Goal: Task Accomplishment & Management: Use online tool/utility

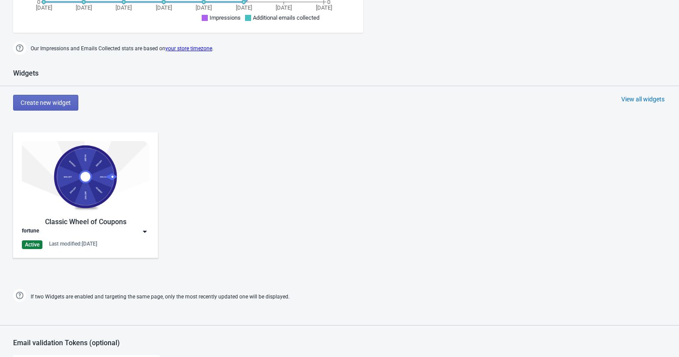
scroll to position [382, 0]
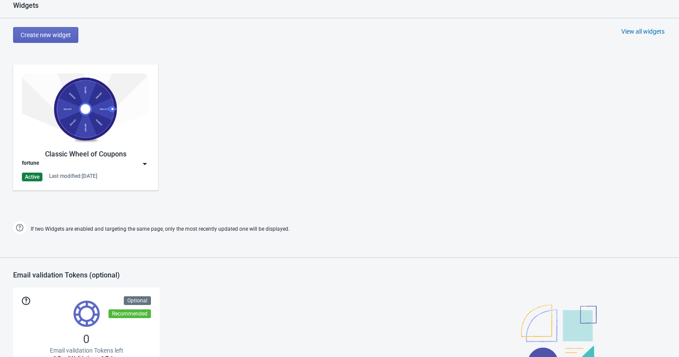
click at [129, 131] on img at bounding box center [85, 109] width 127 height 71
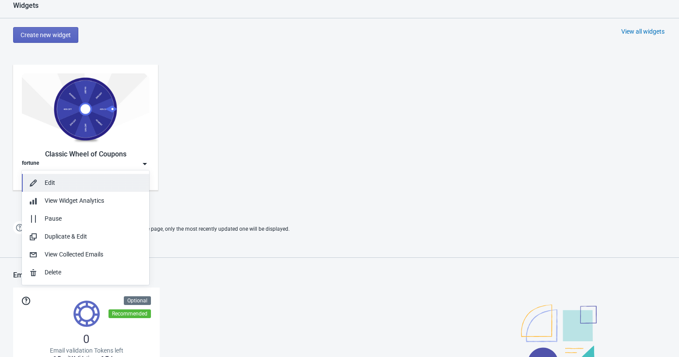
click at [51, 184] on div "Edit" at bounding box center [94, 183] width 98 height 9
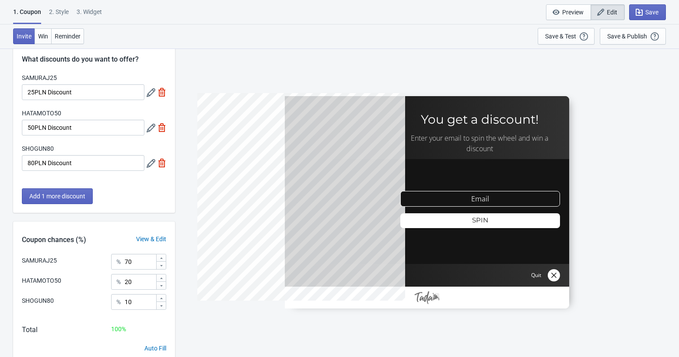
scroll to position [53, 0]
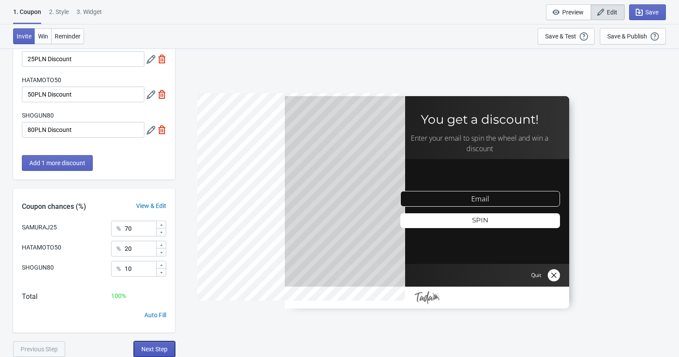
click at [149, 345] on button "Next Step" at bounding box center [154, 350] width 41 height 16
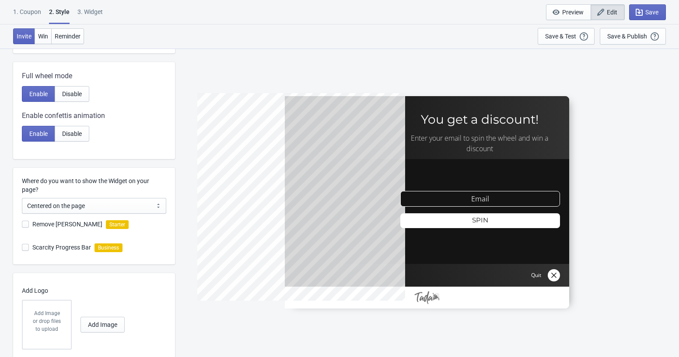
scroll to position [183, 0]
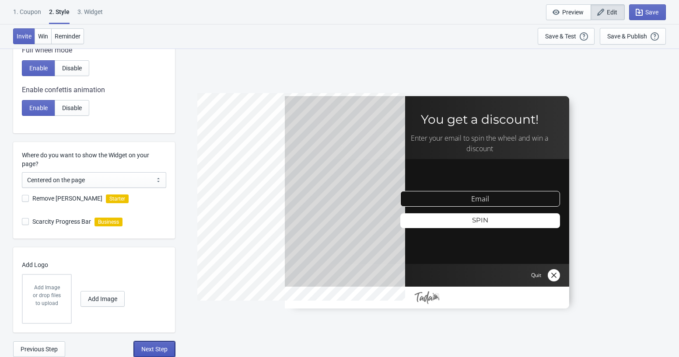
click at [153, 347] on span "Next Step" at bounding box center [154, 349] width 26 height 7
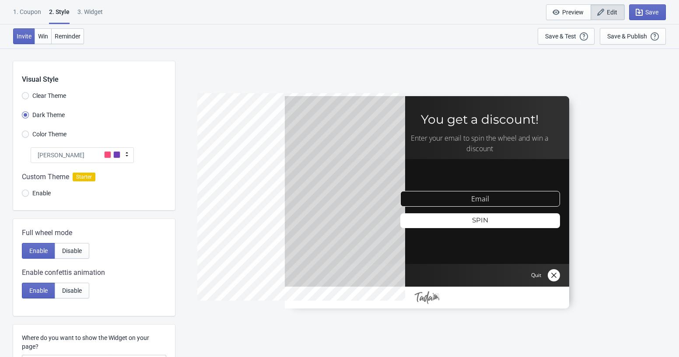
select select "once"
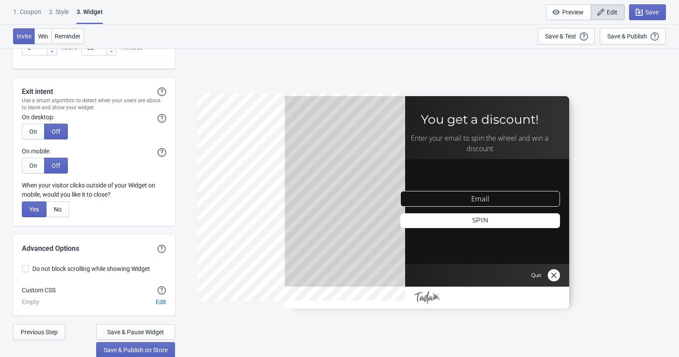
scroll to position [2089, 0]
click at [81, 40] on button "Reminder" at bounding box center [67, 36] width 33 height 16
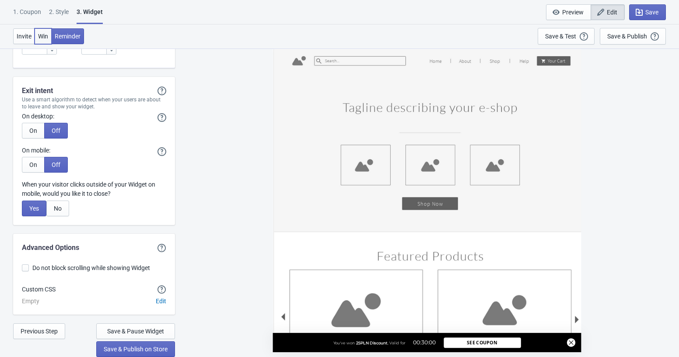
click at [36, 37] on button "Win" at bounding box center [43, 36] width 17 height 16
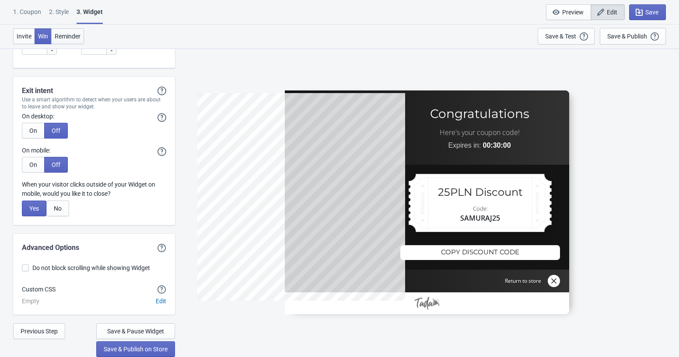
click at [77, 32] on button "Reminder" at bounding box center [67, 36] width 33 height 16
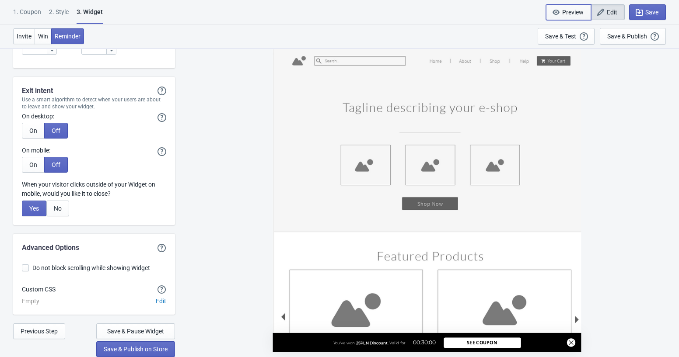
click at [566, 13] on span "Preview" at bounding box center [572, 12] width 21 height 7
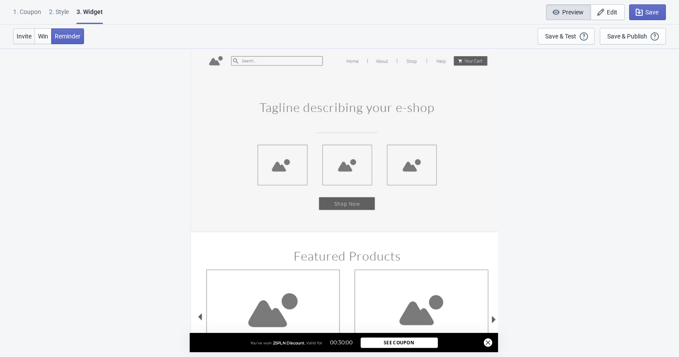
click at [27, 39] on span "Invite" at bounding box center [24, 36] width 15 height 7
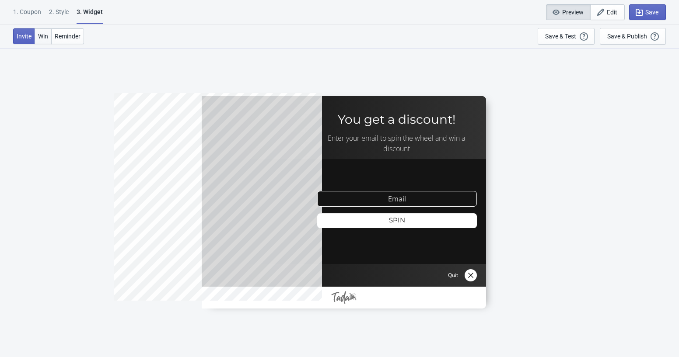
click at [39, 39] on span "Win" at bounding box center [43, 36] width 10 height 7
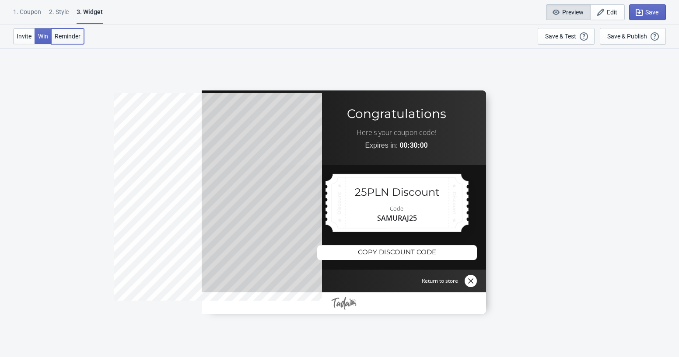
click at [67, 37] on span "Reminder" at bounding box center [68, 36] width 26 height 7
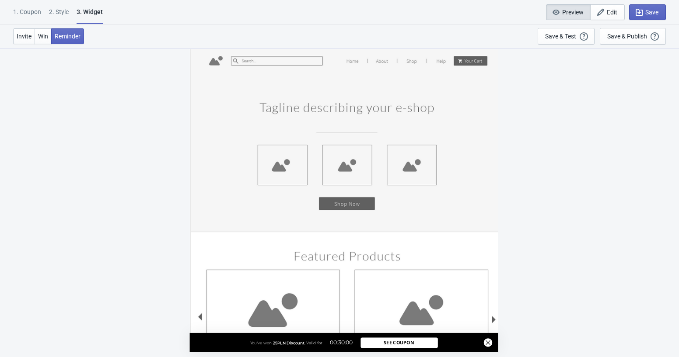
click at [63, 11] on div "2 . Style" at bounding box center [59, 14] width 20 height 15
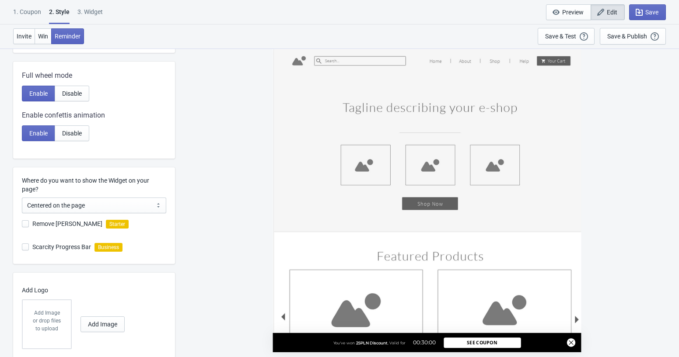
scroll to position [183, 0]
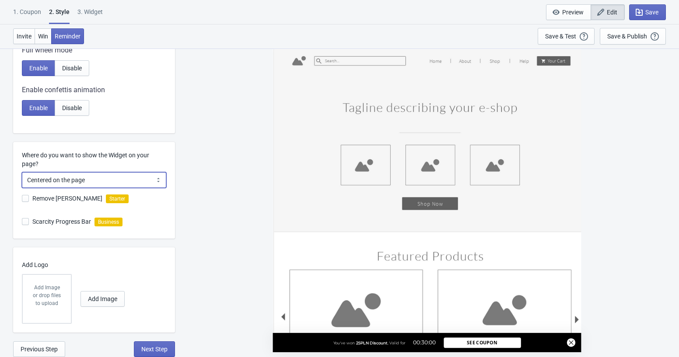
click at [129, 182] on select "Centered on the page Left side of the page" at bounding box center [94, 180] width 144 height 16
click at [22, 172] on select "Centered on the page Left side of the page" at bounding box center [94, 180] width 144 height 16
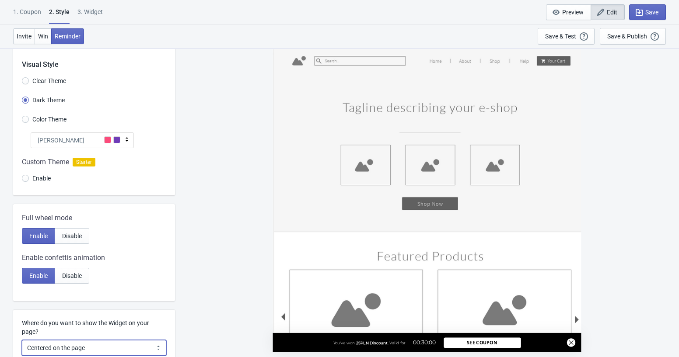
scroll to position [0, 0]
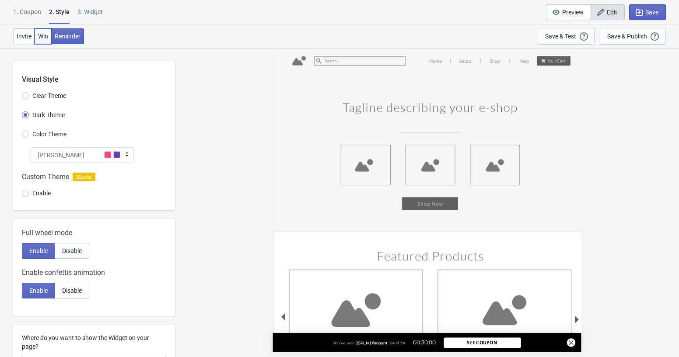
click at [42, 43] on button "Win" at bounding box center [43, 36] width 17 height 16
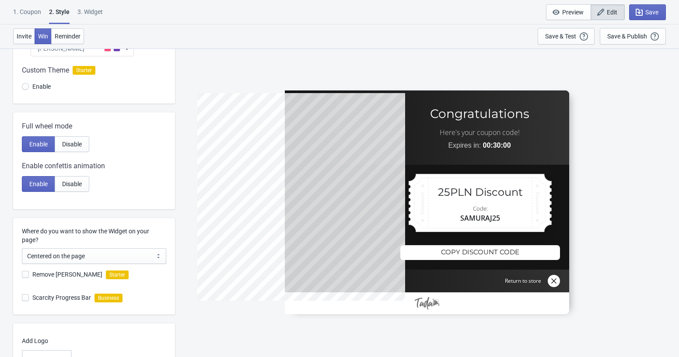
scroll to position [126, 0]
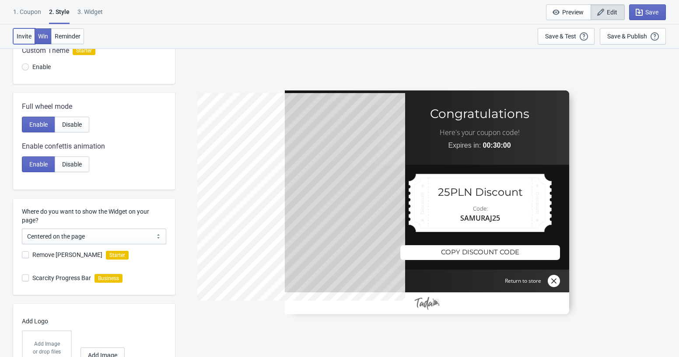
click at [22, 35] on span "Invite" at bounding box center [24, 36] width 15 height 7
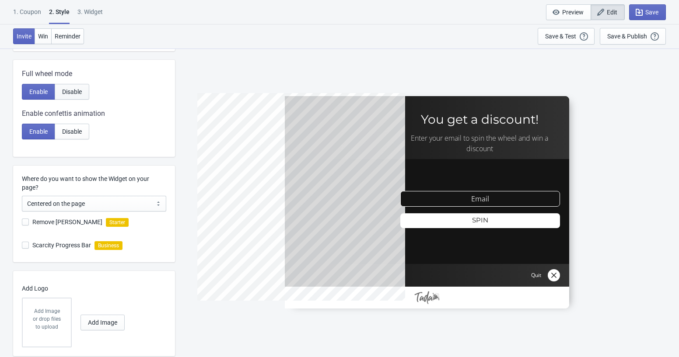
scroll to position [166, 0]
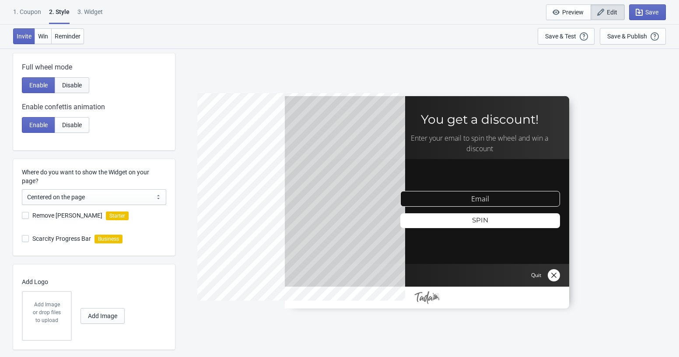
click at [80, 88] on span "Disable" at bounding box center [72, 85] width 20 height 7
click at [42, 84] on span "Enable" at bounding box center [38, 85] width 18 height 7
click at [78, 123] on span "Disable" at bounding box center [72, 125] width 20 height 7
click at [35, 126] on span "Enable" at bounding box center [38, 125] width 18 height 7
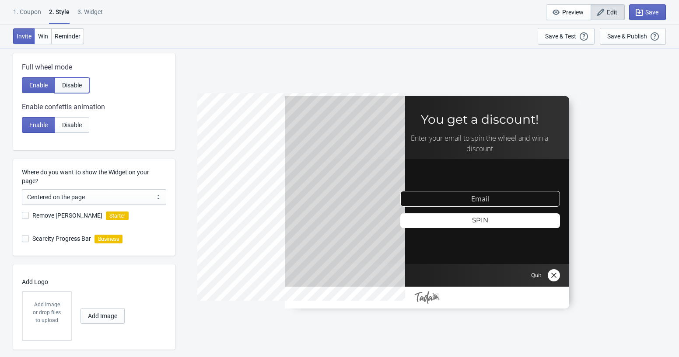
click at [73, 90] on button "Disable" at bounding box center [72, 85] width 35 height 16
radio input "true"
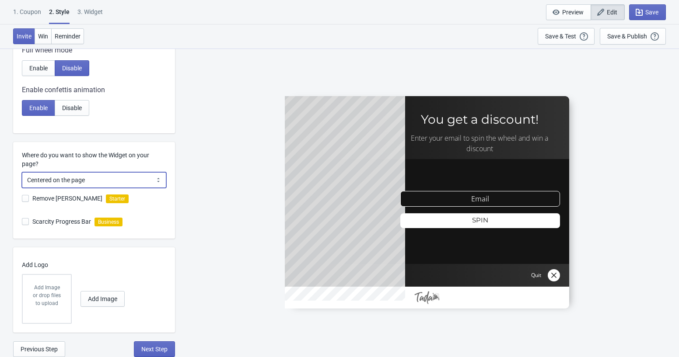
click at [154, 179] on select "Centered on the page Left side of the page" at bounding box center [94, 180] width 144 height 16
click at [22, 172] on select "Centered on the page Left side of the page" at bounding box center [94, 180] width 144 height 16
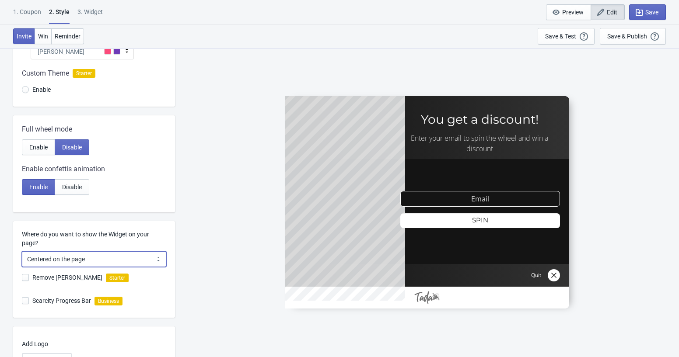
scroll to position [0, 0]
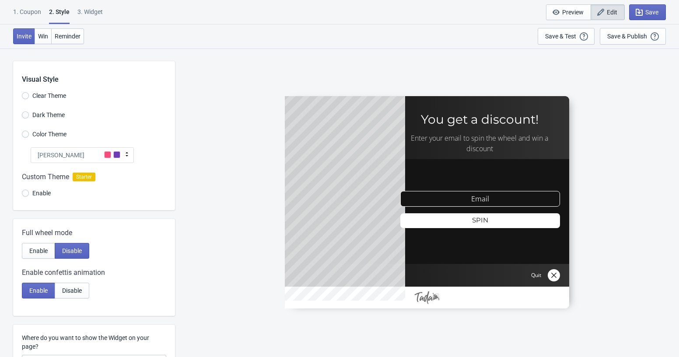
click at [35, 14] on div "1. Coupon" at bounding box center [27, 14] width 28 height 15
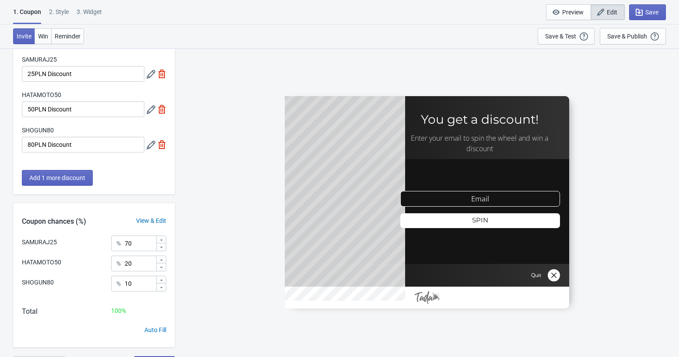
scroll to position [53, 0]
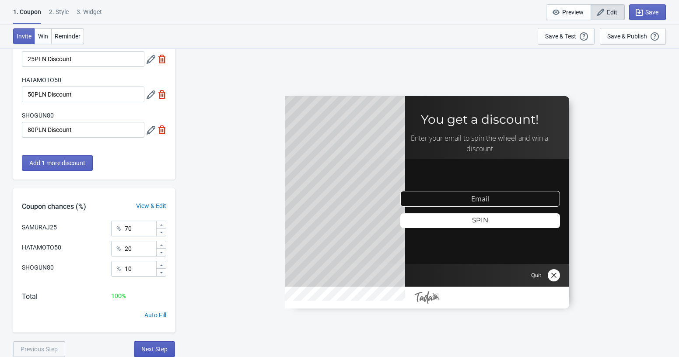
click at [148, 347] on span "Next Step" at bounding box center [154, 349] width 26 height 7
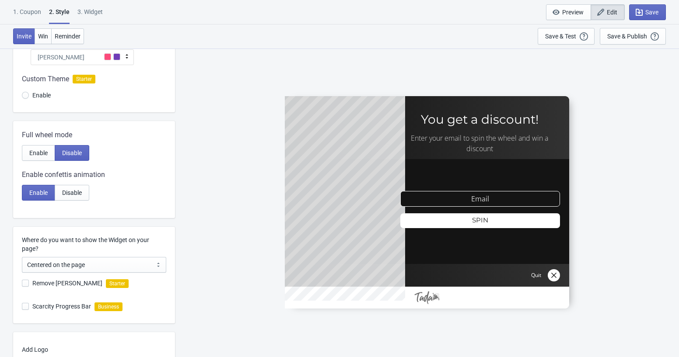
scroll to position [183, 0]
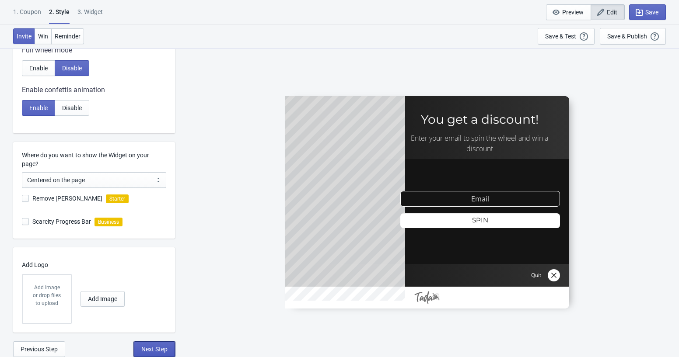
click at [151, 350] on span "Next Step" at bounding box center [154, 349] width 26 height 7
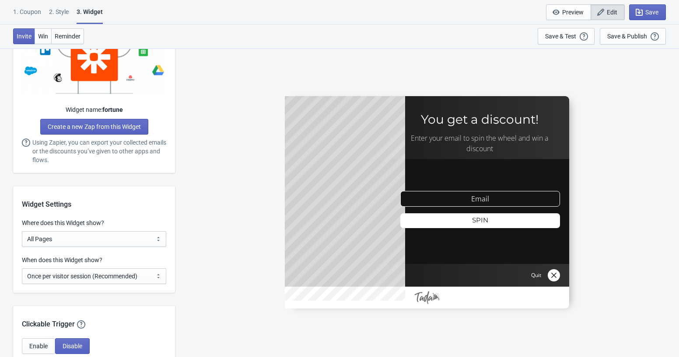
scroll to position [560, 0]
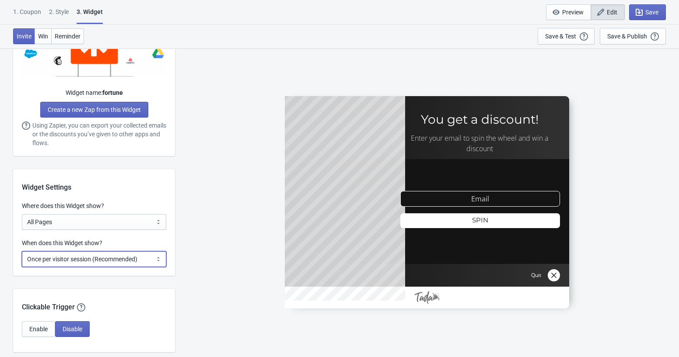
click at [61, 259] on select "Every new visit of page Once every period of time Once per visitor session (Rec…" at bounding box center [94, 260] width 144 height 16
click at [22, 252] on select "Every new visit of page Once every period of time Once per visitor session (Rec…" at bounding box center [94, 260] width 144 height 16
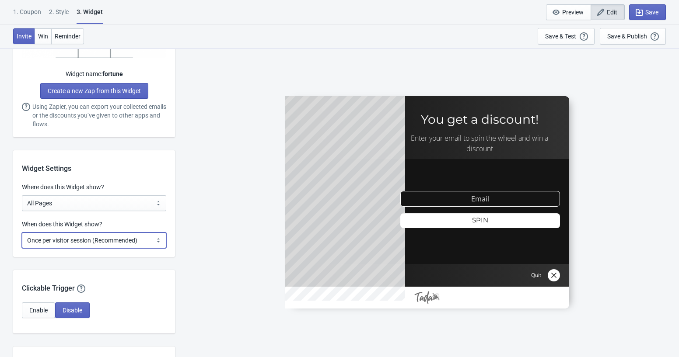
scroll to position [609, 0]
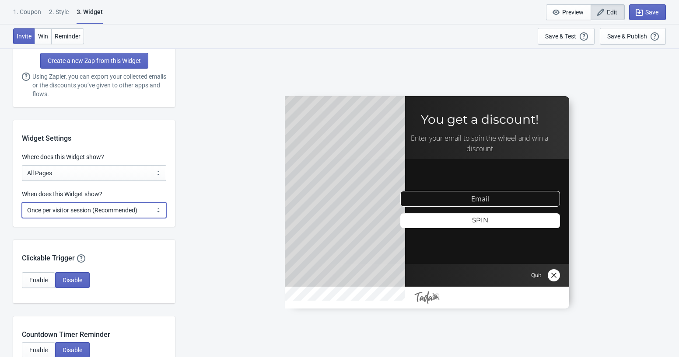
click at [90, 207] on select "Every new visit of page Once every period of time Once per visitor session (Rec…" at bounding box center [94, 211] width 144 height 16
click at [22, 203] on select "Every new visit of page Once every period of time Once per visitor session (Rec…" at bounding box center [94, 211] width 144 height 16
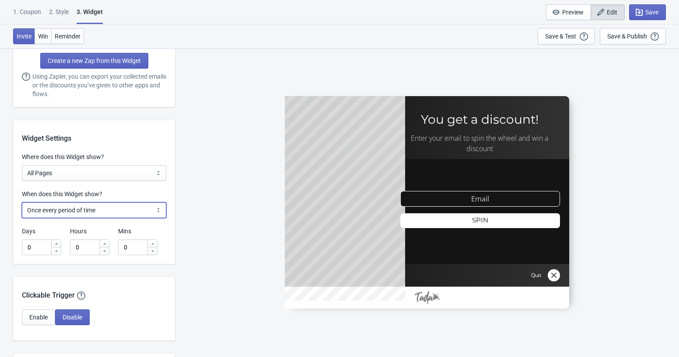
click at [116, 211] on select "Every new visit of page Once every period of time Once per visitor session (Rec…" at bounding box center [94, 211] width 144 height 16
click at [115, 209] on select "Every new visit of page Once every period of time Once per visitor session (Rec…" at bounding box center [94, 211] width 144 height 16
select select "once"
click at [22, 203] on select "Every new visit of page Once every period of time Once per visitor session (Rec…" at bounding box center [94, 211] width 144 height 16
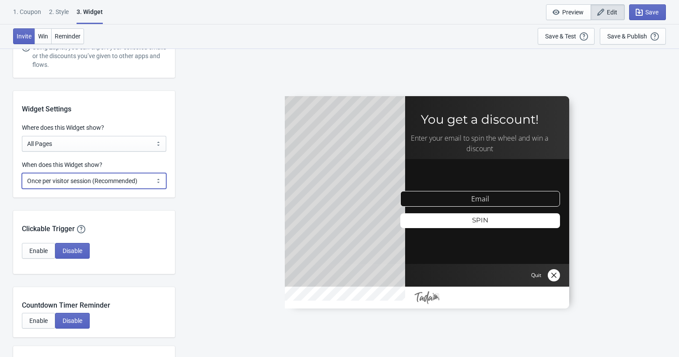
scroll to position [646, 0]
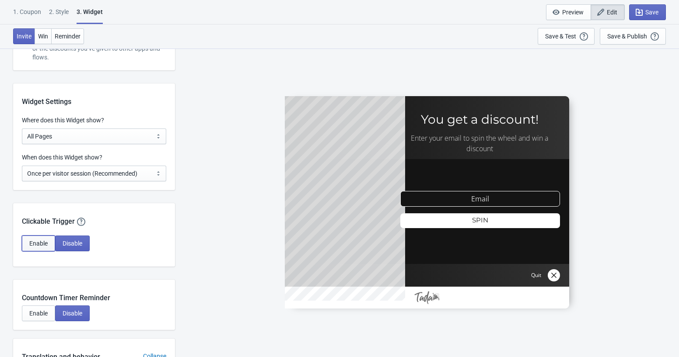
click at [39, 242] on span "Enable" at bounding box center [38, 243] width 18 height 7
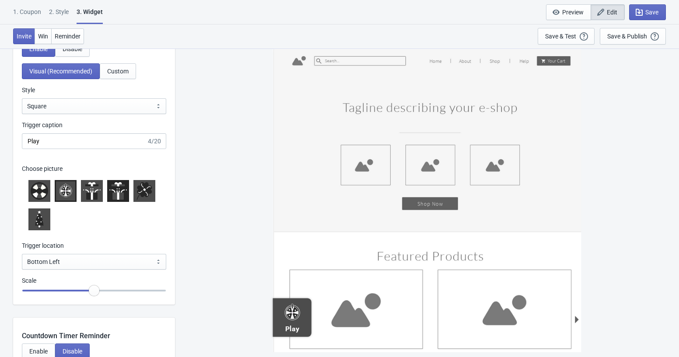
scroll to position [855, 0]
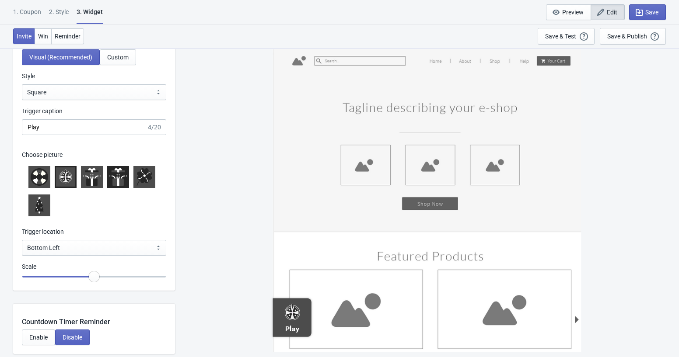
click at [67, 181] on icon at bounding box center [65, 177] width 3 height 10
click at [95, 179] on icon at bounding box center [95, 182] width 6 height 7
click at [110, 180] on icon at bounding box center [118, 177] width 18 height 18
click at [140, 176] on icon at bounding box center [140, 176] width 7 height 8
click at [70, 181] on icon at bounding box center [66, 177] width 12 height 12
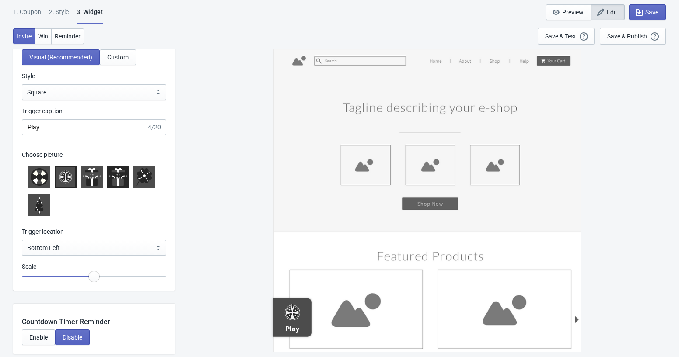
click at [46, 175] on icon at bounding box center [40, 177] width 18 height 18
click at [63, 178] on icon at bounding box center [65, 177] width 10 height 10
click at [94, 178] on icon at bounding box center [92, 177] width 18 height 18
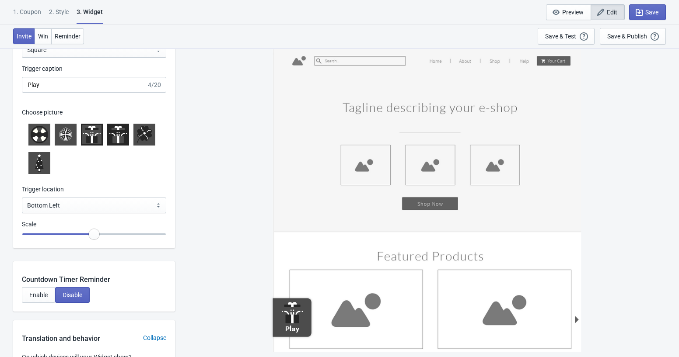
scroll to position [903, 0]
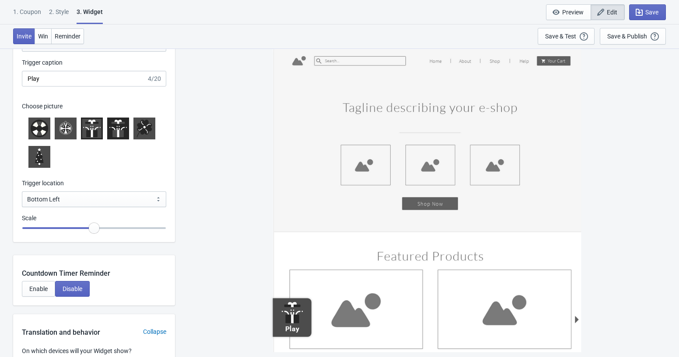
click at [68, 132] on icon at bounding box center [65, 128] width 10 height 10
click at [70, 203] on select "Bottom Left Bottom Right Middle Left Middle Right Top Left Top Right" at bounding box center [94, 200] width 144 height 16
click at [22, 192] on select "Bottom Left Bottom Right Middle Left Middle Right Top Left Top Right" at bounding box center [94, 200] width 144 height 16
drag, startPoint x: 94, startPoint y: 230, endPoint x: 77, endPoint y: 229, distance: 17.1
type input "0.85"
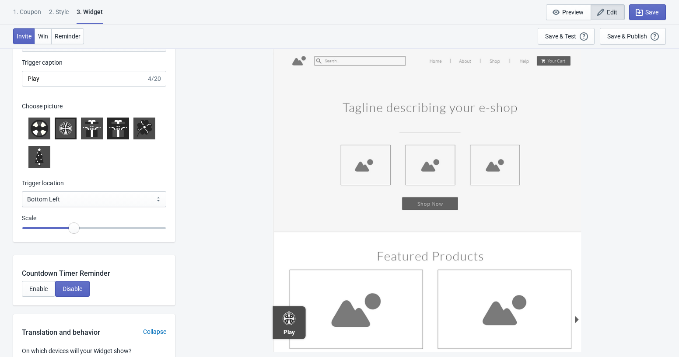
click at [77, 229] on input "range" at bounding box center [94, 229] width 144 height 16
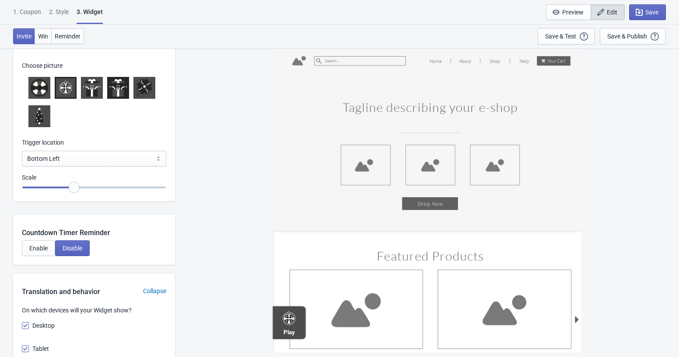
scroll to position [946, 0]
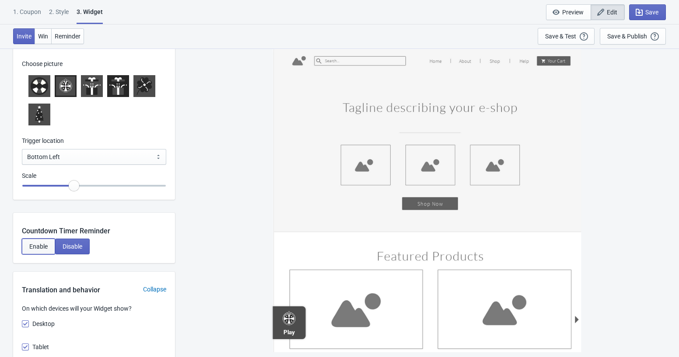
click at [46, 246] on span "Enable" at bounding box center [38, 246] width 18 height 7
select select "1"
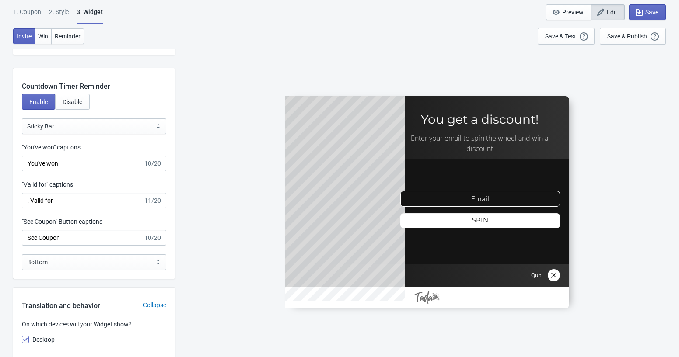
scroll to position [1092, 0]
click at [63, 266] on select "Bottom Top" at bounding box center [94, 261] width 144 height 16
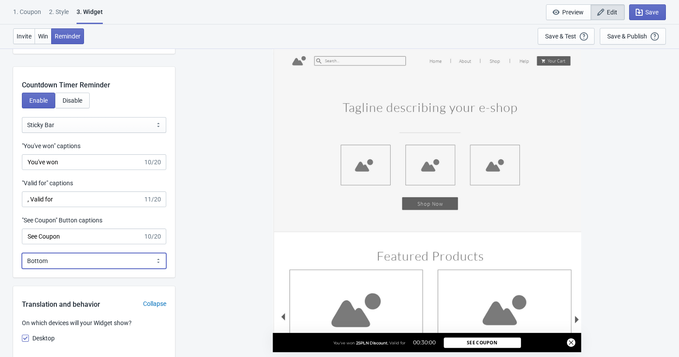
click at [22, 253] on select "Bottom Top" at bounding box center [94, 261] width 144 height 16
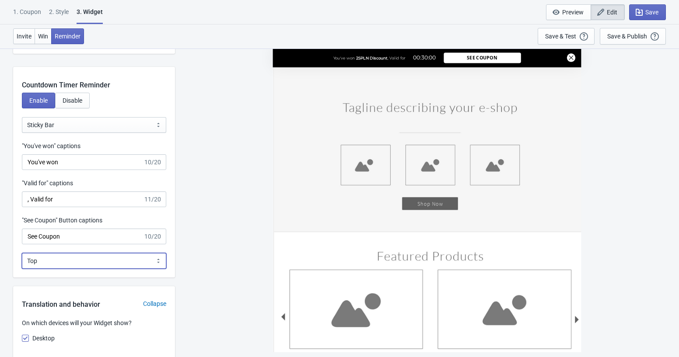
click at [63, 263] on select "Bottom Top" at bounding box center [94, 261] width 144 height 16
select select "0"
click at [22, 253] on select "Bottom Top" at bounding box center [94, 261] width 144 height 16
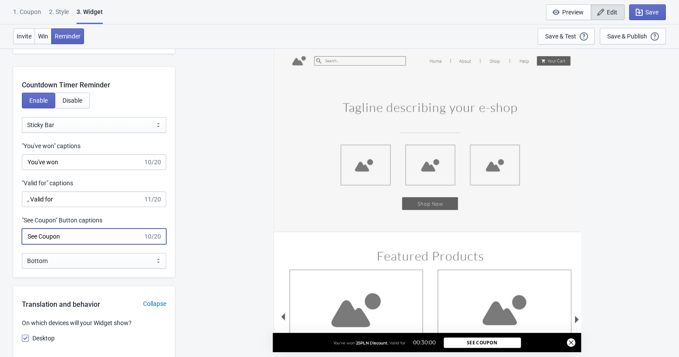
click at [69, 232] on input "See Coupon" at bounding box center [82, 237] width 121 height 16
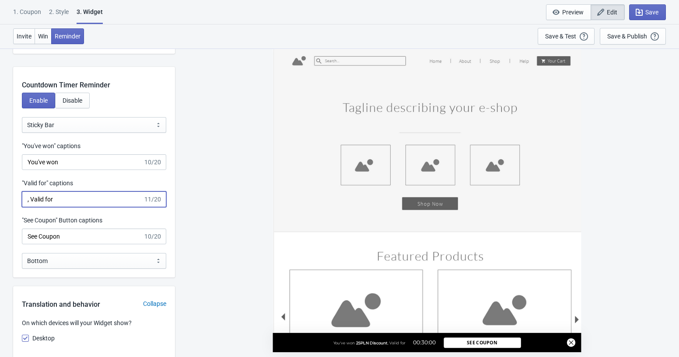
click at [73, 200] on input ", Valid for" at bounding box center [82, 200] width 121 height 16
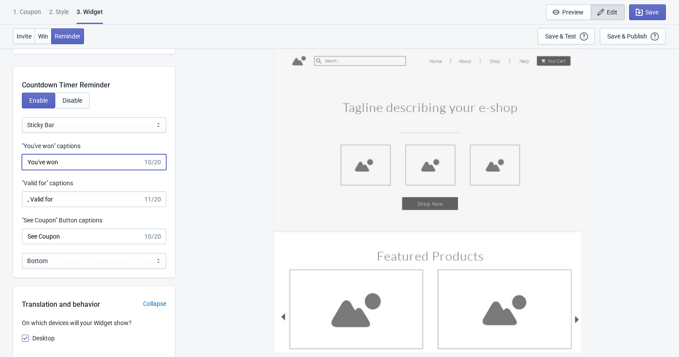
click at [73, 162] on input "You've won" at bounding box center [82, 162] width 121 height 16
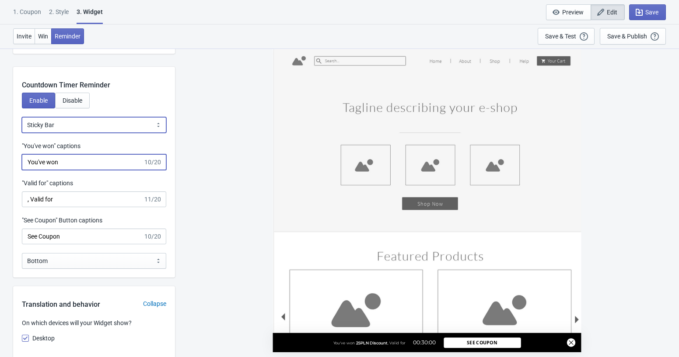
click at [70, 125] on select "Bubble Sticky Bar" at bounding box center [94, 125] width 144 height 16
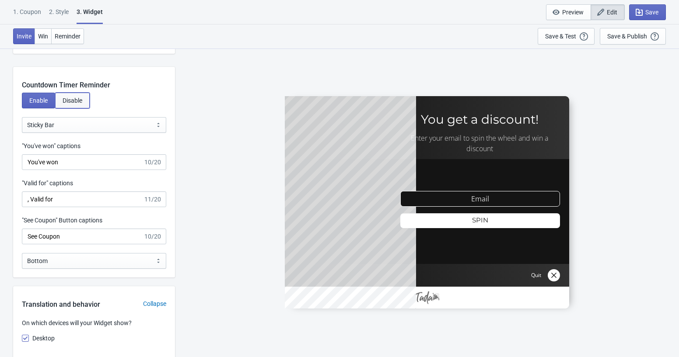
click at [80, 99] on span "Disable" at bounding box center [73, 100] width 20 height 7
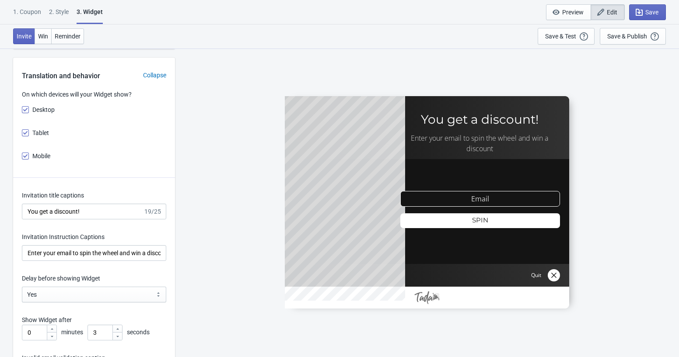
scroll to position [1163, 0]
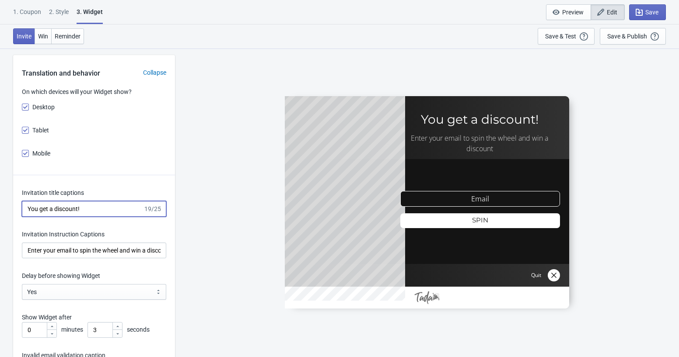
click at [94, 209] on input "You get a discount!" at bounding box center [82, 209] width 121 height 16
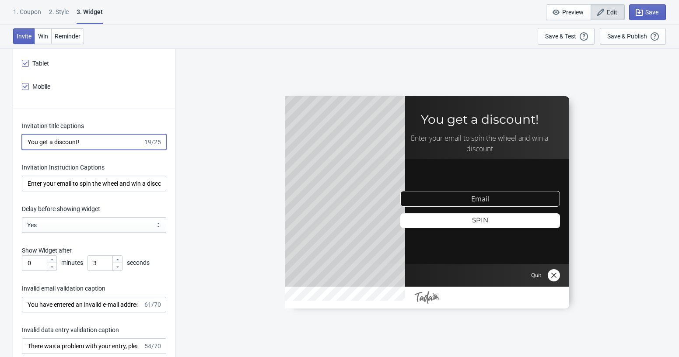
scroll to position [1253, 0]
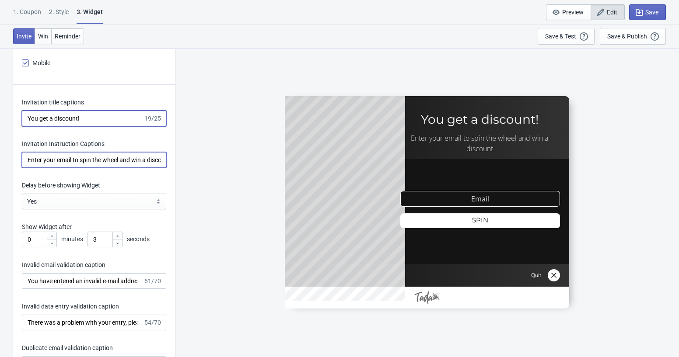
click at [91, 161] on input "Enter your email to spin the wheel and win a discount" at bounding box center [94, 160] width 144 height 16
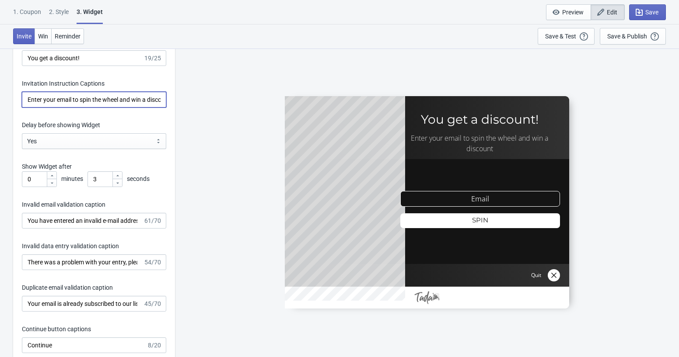
scroll to position [1315, 0]
click at [77, 166] on p "Show Widget after" at bounding box center [94, 165] width 144 height 9
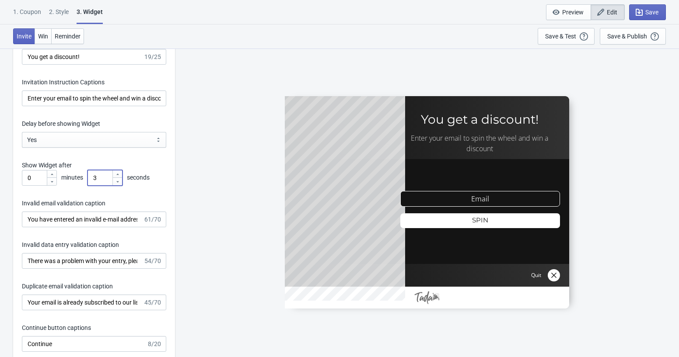
click at [119, 173] on icon at bounding box center [117, 174] width 5 height 5
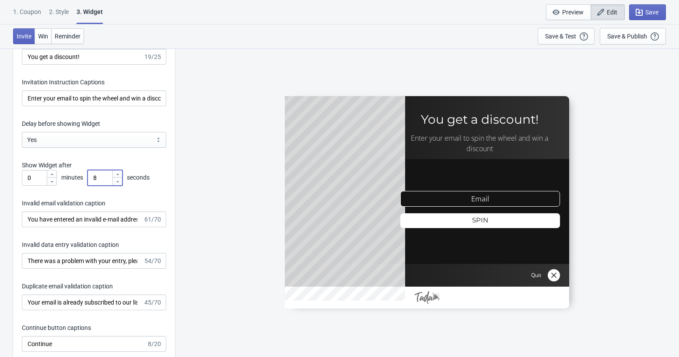
click at [119, 173] on icon at bounding box center [117, 174] width 5 height 5
click at [138, 190] on div "Invitation title captions You get a discount! 19/25 Invitation Instruction Capt…" at bounding box center [94, 251] width 162 height 456
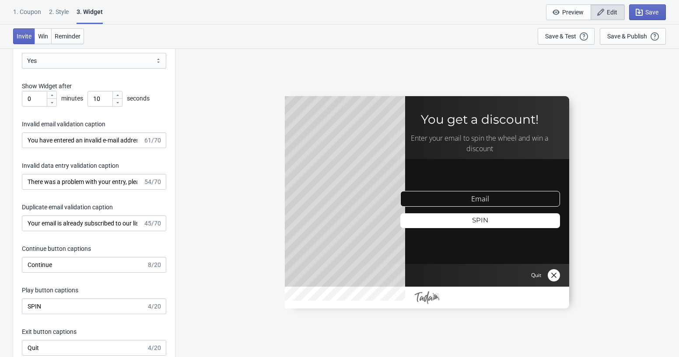
scroll to position [1404, 0]
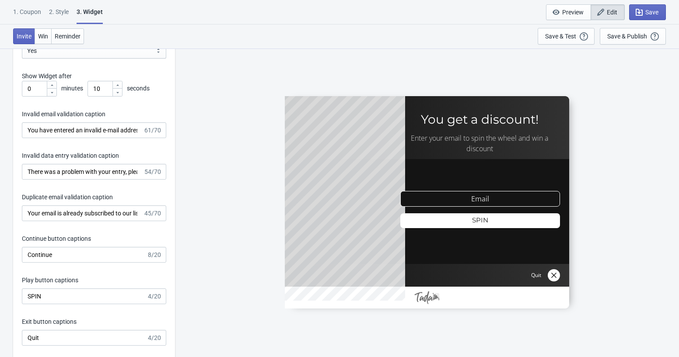
click at [119, 81] on div at bounding box center [117, 84] width 10 height 7
click at [122, 95] on div at bounding box center [117, 92] width 10 height 8
type input "12"
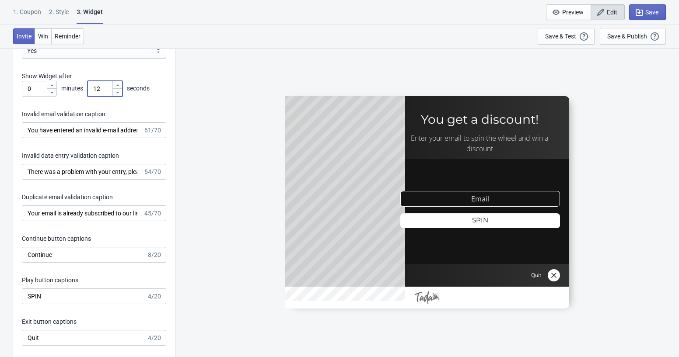
click at [138, 99] on div "Invitation title captions You get a discount! 19/25 Invitation Instruction Capt…" at bounding box center [94, 162] width 162 height 456
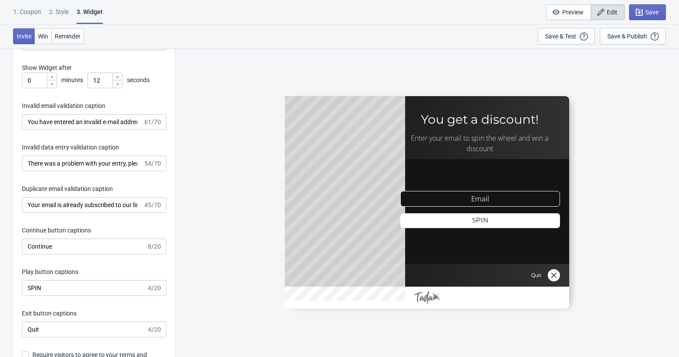
scroll to position [1415, 0]
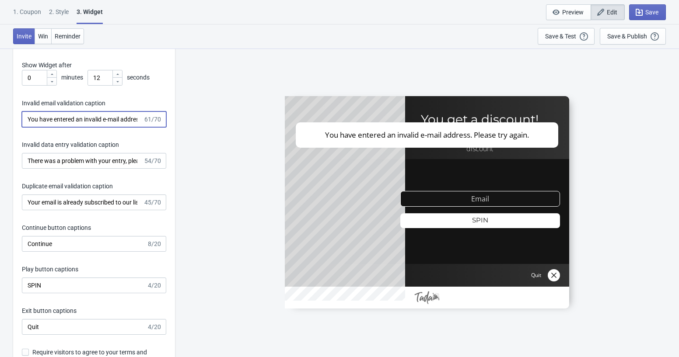
click at [115, 123] on input "You have entered an invalid e-mail address. Please try again." at bounding box center [82, 120] width 121 height 16
click at [104, 158] on input "There was a problem with your entry, please try again." at bounding box center [82, 161] width 121 height 16
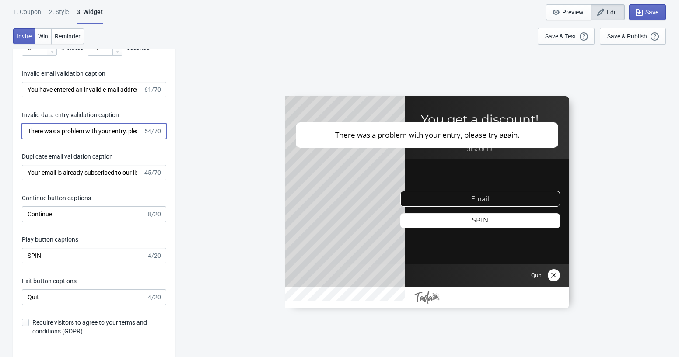
scroll to position [1450, 0]
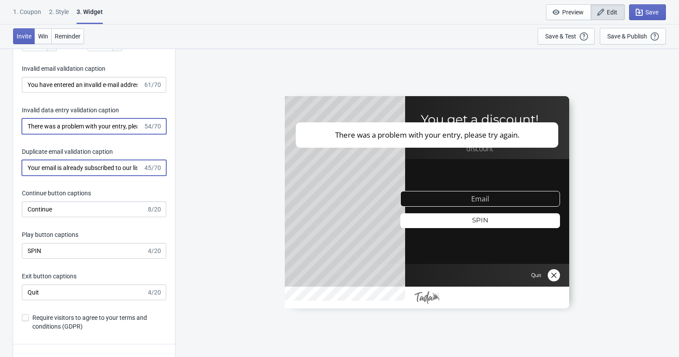
click at [100, 172] on input "Your email is already subscribed to our list." at bounding box center [82, 168] width 121 height 16
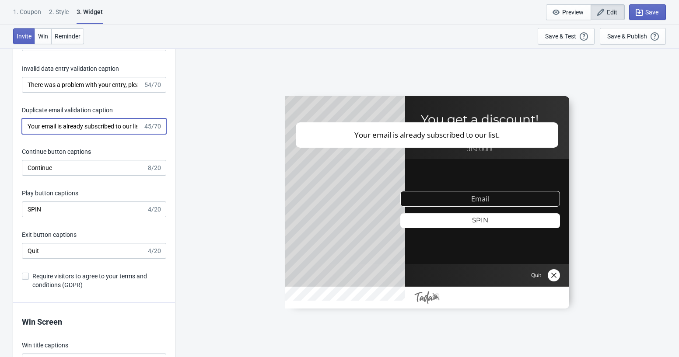
scroll to position [1498, 0]
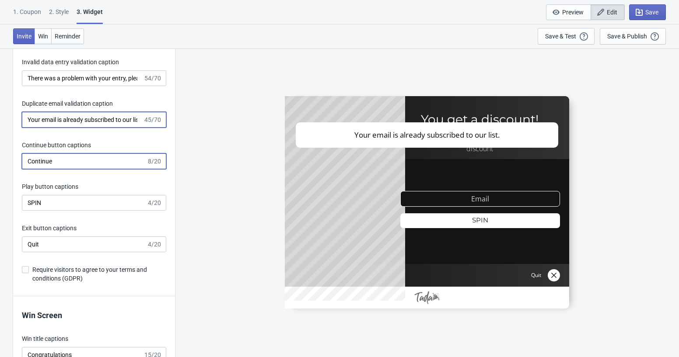
click at [81, 159] on input "Continue" at bounding box center [84, 162] width 125 height 16
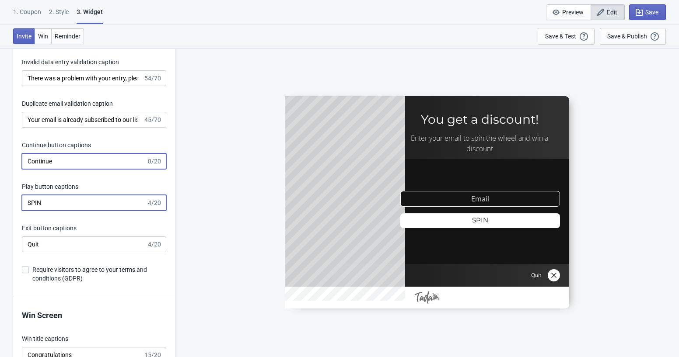
click at [80, 204] on input "SPIN" at bounding box center [84, 203] width 125 height 16
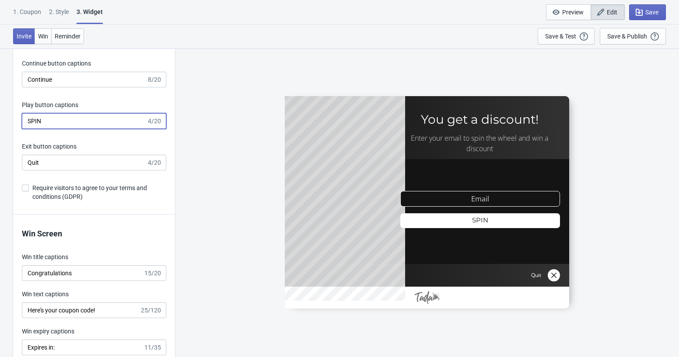
scroll to position [1584, 0]
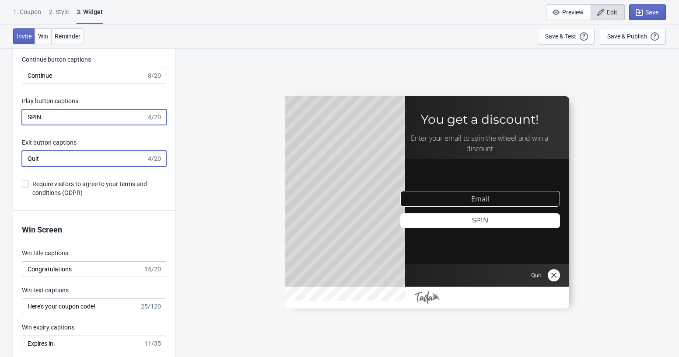
click at [74, 160] on input "Quit" at bounding box center [84, 159] width 125 height 16
drag, startPoint x: 74, startPoint y: 160, endPoint x: 14, endPoint y: 158, distance: 59.6
click at [27, 184] on span at bounding box center [25, 184] width 7 height 7
click at [22, 184] on input "Require visitors to agree to your terms and conditions (GDPR)" at bounding box center [22, 189] width 0 height 16
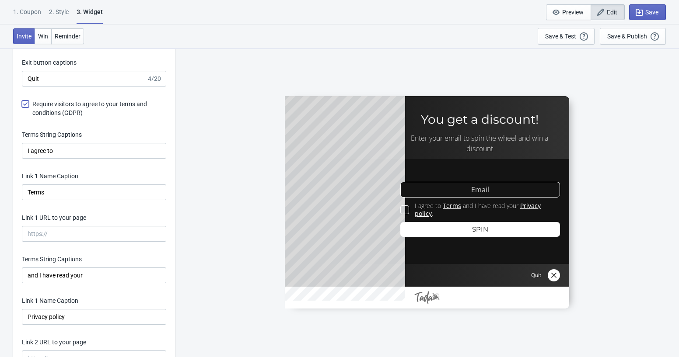
scroll to position [1664, 0]
click at [26, 102] on span at bounding box center [25, 103] width 7 height 7
click at [22, 102] on input "Require visitors to agree to your terms and conditions (GDPR)" at bounding box center [22, 108] width 0 height 16
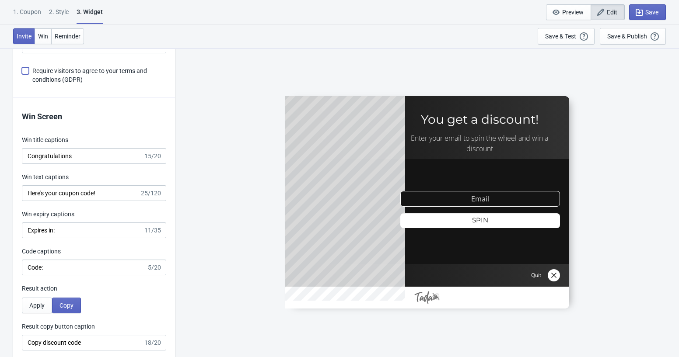
scroll to position [1698, 0]
click at [26, 69] on span at bounding box center [25, 69] width 7 height 7
click at [22, 69] on input "Require visitors to agree to your terms and conditions (GDPR)" at bounding box center [22, 74] width 0 height 16
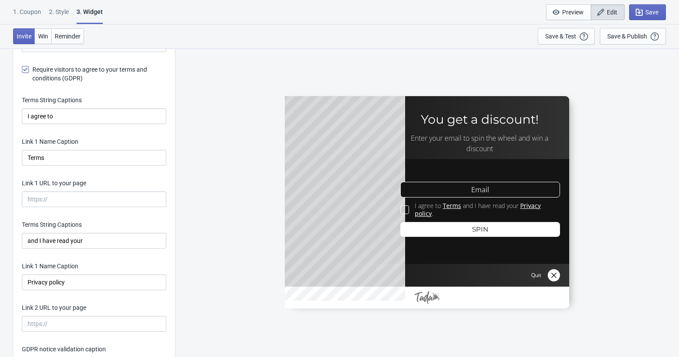
click at [25, 70] on span at bounding box center [25, 69] width 7 height 7
click at [22, 70] on input "Require visitors to agree to your terms and conditions (GDPR)" at bounding box center [22, 74] width 0 height 16
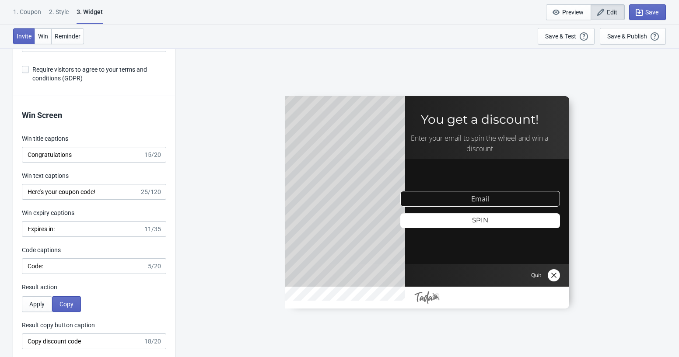
click at [26, 69] on span at bounding box center [25, 69] width 7 height 7
click at [22, 69] on input "Require visitors to agree to your terms and conditions (GDPR)" at bounding box center [22, 74] width 0 height 16
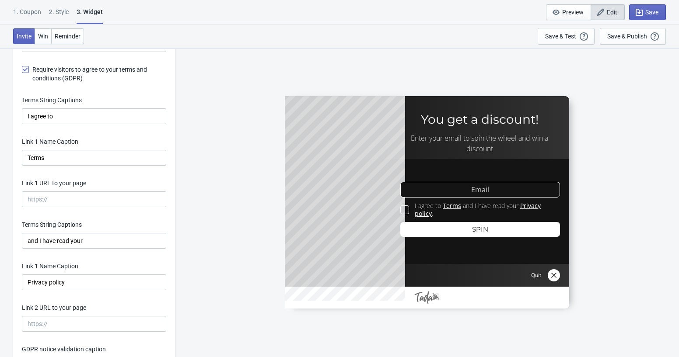
click at [24, 68] on span at bounding box center [25, 69] width 7 height 7
click at [22, 68] on input "Require visitors to agree to your terms and conditions (GDPR)" at bounding box center [22, 74] width 0 height 16
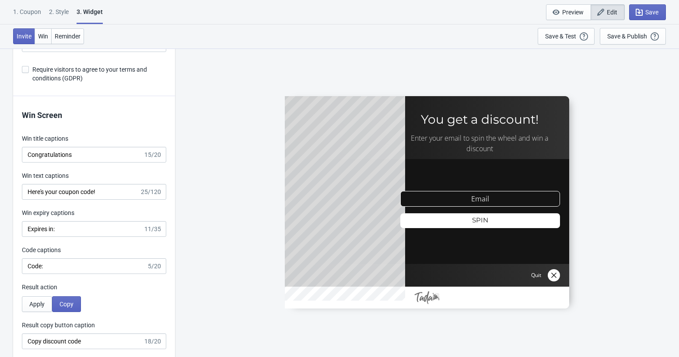
click at [25, 69] on span at bounding box center [25, 69] width 7 height 7
click at [22, 69] on input "Require visitors to agree to your terms and conditions (GDPR)" at bounding box center [22, 74] width 0 height 16
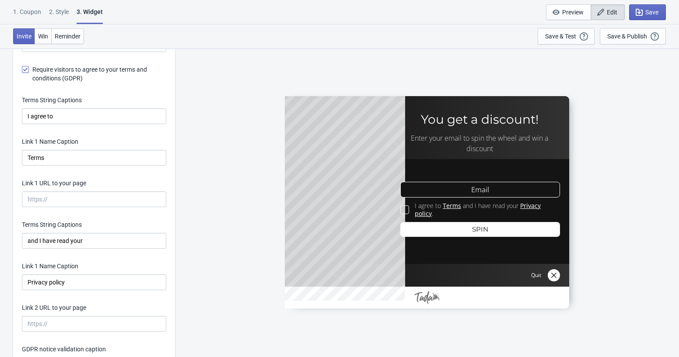
click at [27, 70] on span at bounding box center [25, 69] width 7 height 7
click at [22, 70] on input "Require visitors to agree to your terms and conditions (GDPR)" at bounding box center [22, 74] width 0 height 16
checkbox input "false"
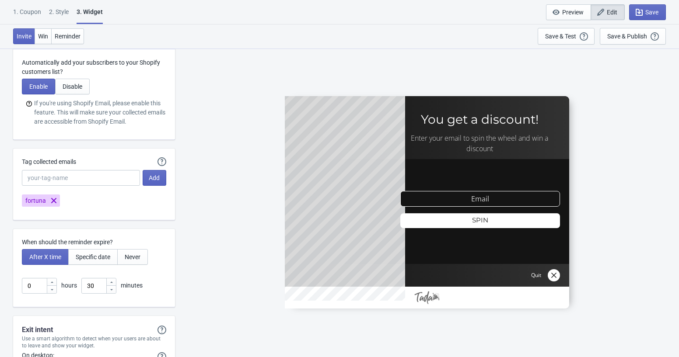
scroll to position [2083, 0]
drag, startPoint x: 50, startPoint y: 58, endPoint x: 76, endPoint y: 62, distance: 26.1
click at [76, 62] on p "Automatically add your subscribers to your Shopify customers list?" at bounding box center [94, 66] width 144 height 18
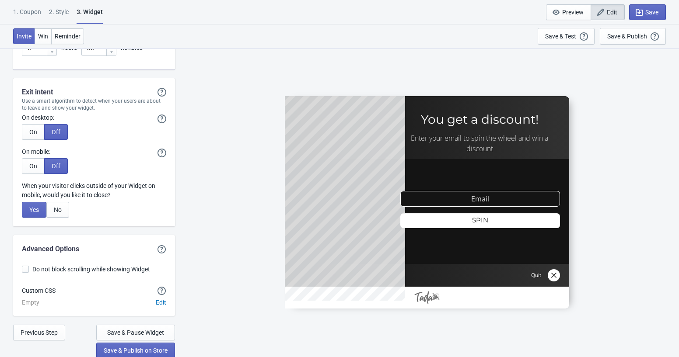
scroll to position [2321, 0]
click at [433, 297] on div at bounding box center [427, 202] width 284 height 213
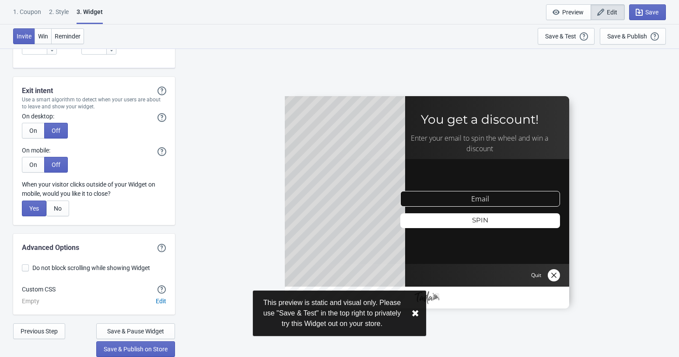
click at [427, 298] on div at bounding box center [427, 202] width 284 height 213
click at [417, 315] on button "✖︎" at bounding box center [415, 313] width 8 height 11
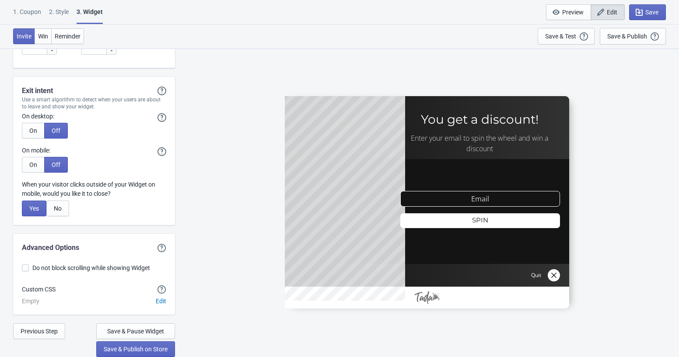
click at [73, 268] on span "Do not block scrolling while showing Widget" at bounding box center [91, 268] width 118 height 9
click at [22, 268] on input "Do not block scrolling while showing Widget" at bounding box center [22, 273] width 0 height 16
click at [73, 268] on span "Do not block scrolling while showing Widget" at bounding box center [91, 268] width 118 height 9
click at [22, 268] on input "Do not block scrolling while showing Widget" at bounding box center [22, 273] width 0 height 16
checkbox input "false"
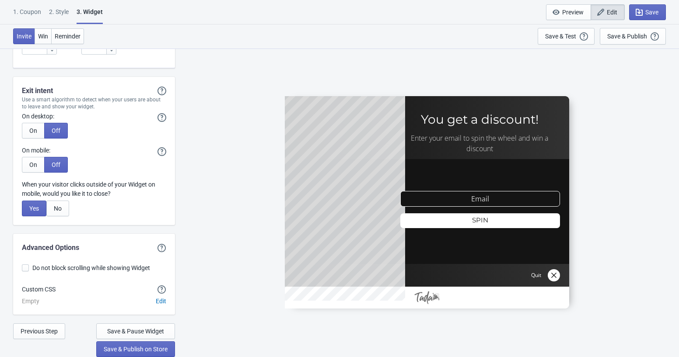
click at [52, 291] on div "Custom CSS" at bounding box center [39, 289] width 34 height 9
click at [124, 348] on span "Save & Publish on Store" at bounding box center [136, 349] width 64 height 7
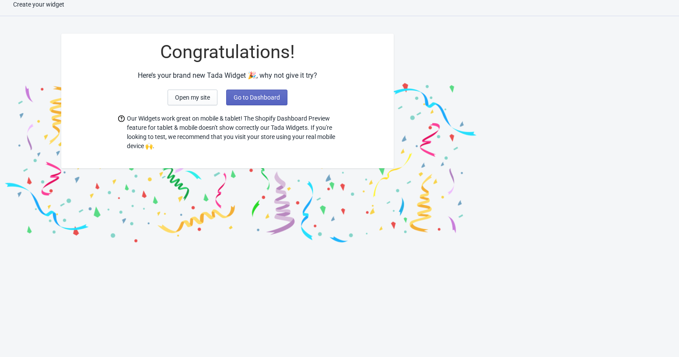
scroll to position [9, 0]
click at [207, 100] on span "Open my site" at bounding box center [192, 97] width 35 height 7
